Goal: Information Seeking & Learning: Find specific fact

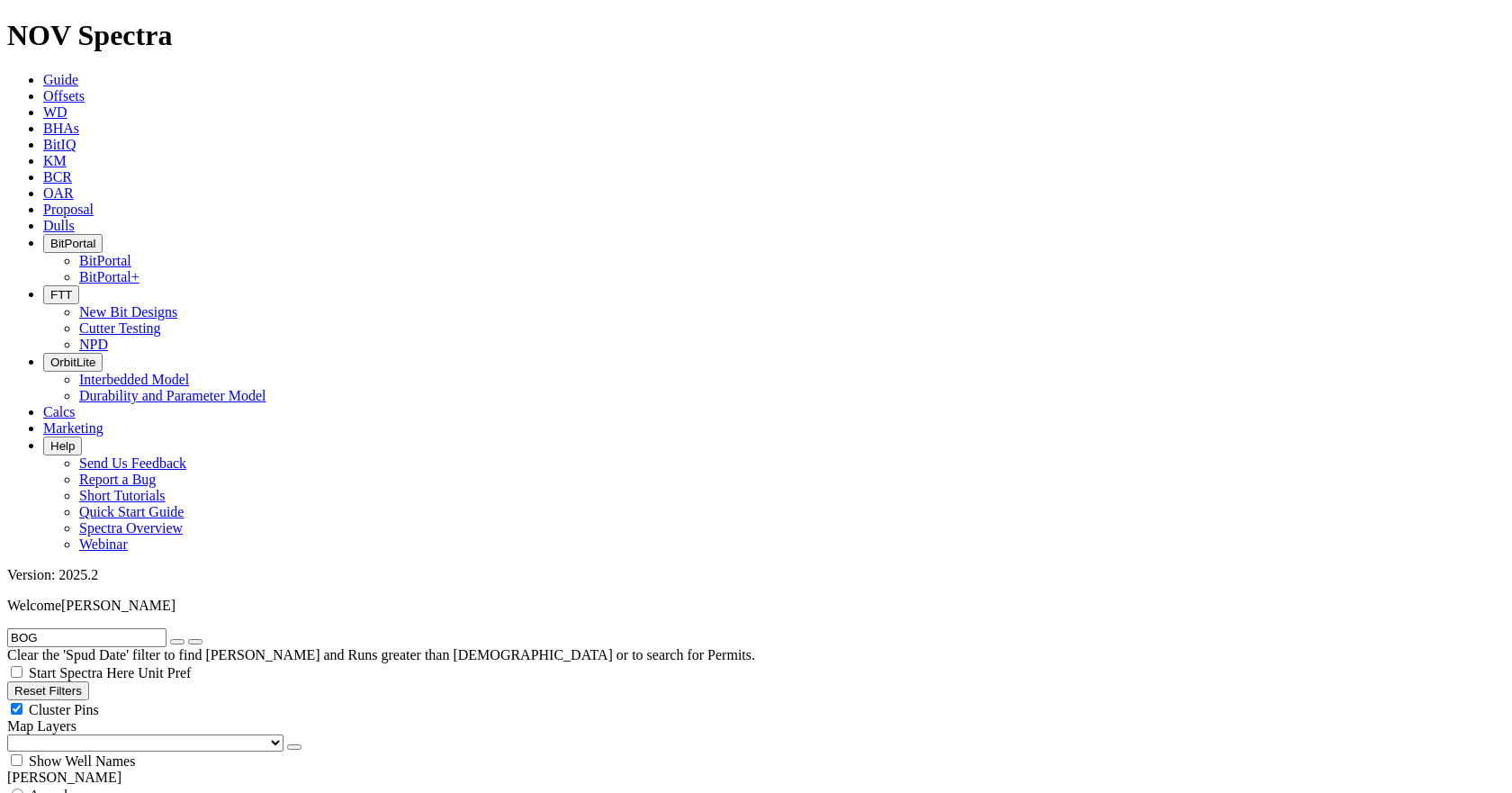
click at [84, 88] on link "Offsets" at bounding box center [64, 95] width 42 height 16
click at [79, 72] on span "Guide" at bounding box center [61, 80] width 35 height 16
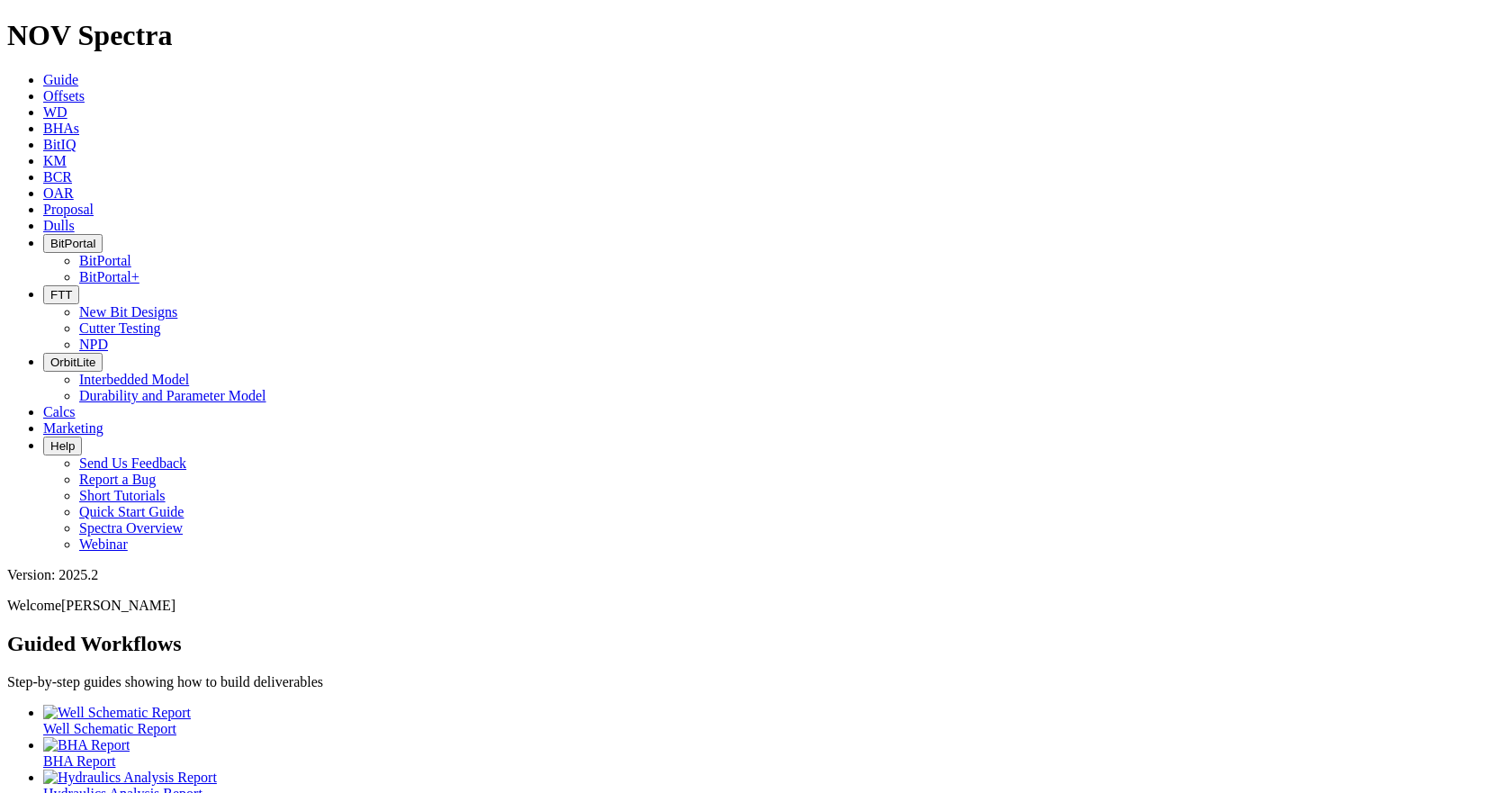
click at [84, 88] on link "Offsets" at bounding box center [64, 95] width 42 height 16
